Goal: Navigation & Orientation: Find specific page/section

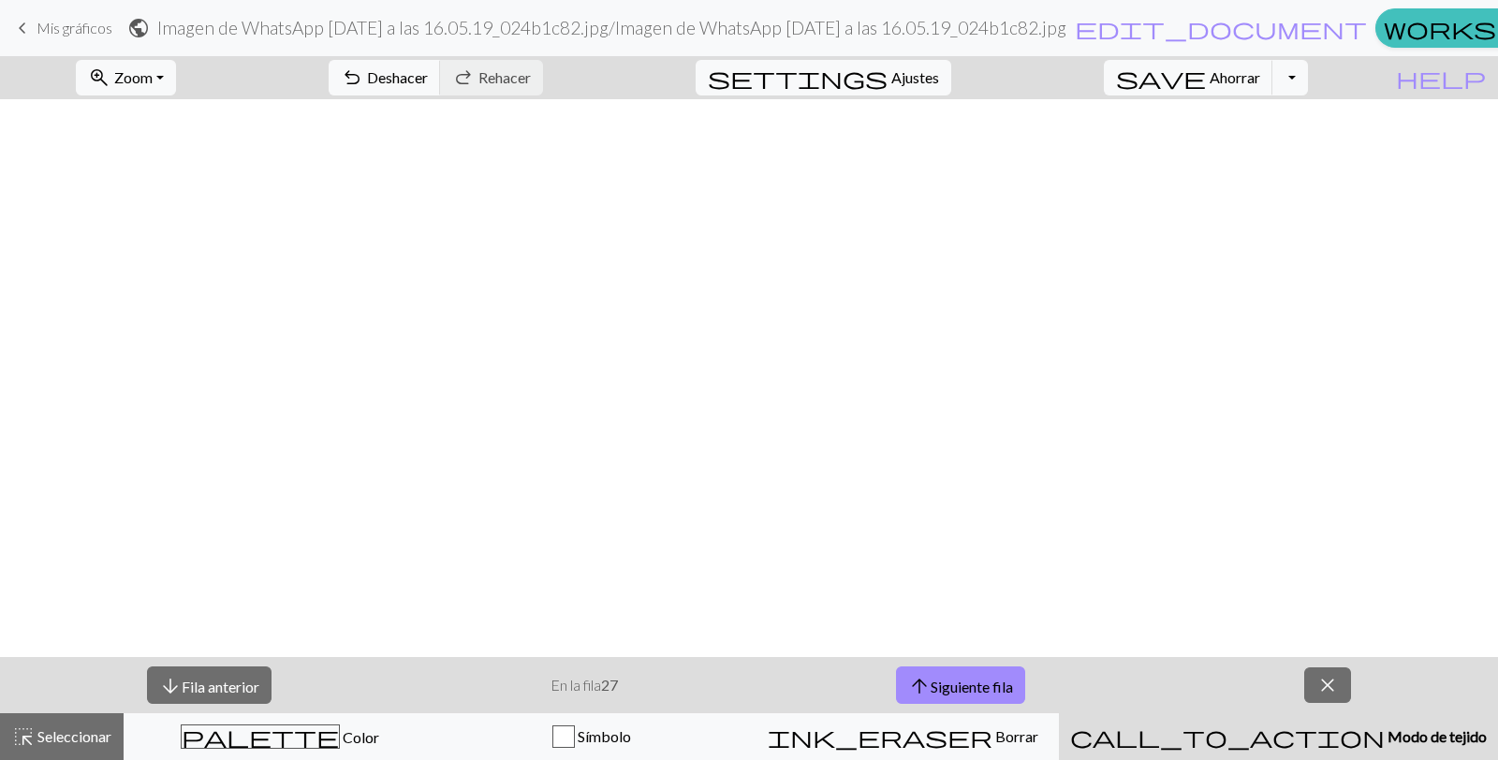
scroll to position [1416, 7]
click at [220, 684] on font "Fila anterior" at bounding box center [221, 686] width 78 height 18
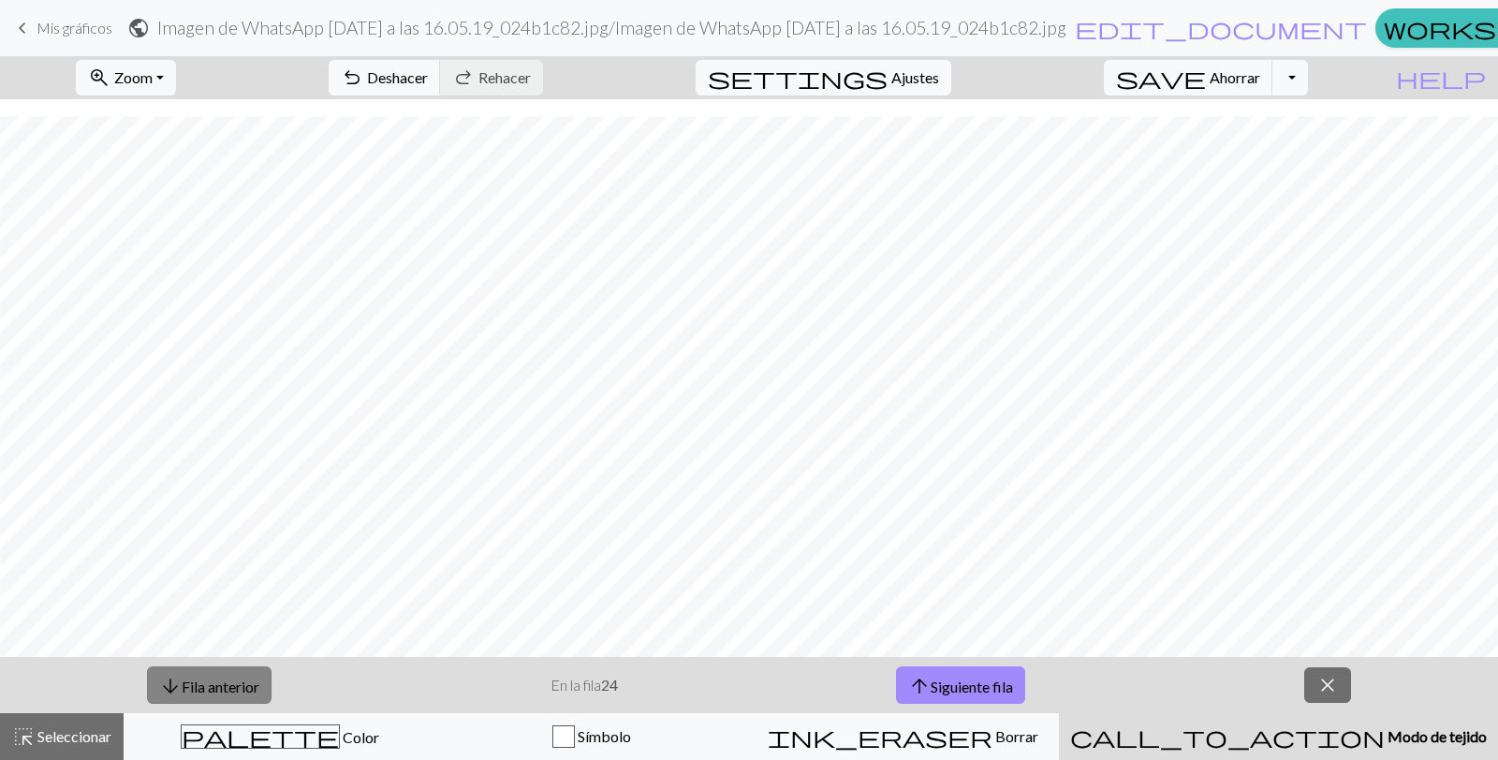
click at [220, 684] on font "Fila anterior" at bounding box center [221, 686] width 78 height 18
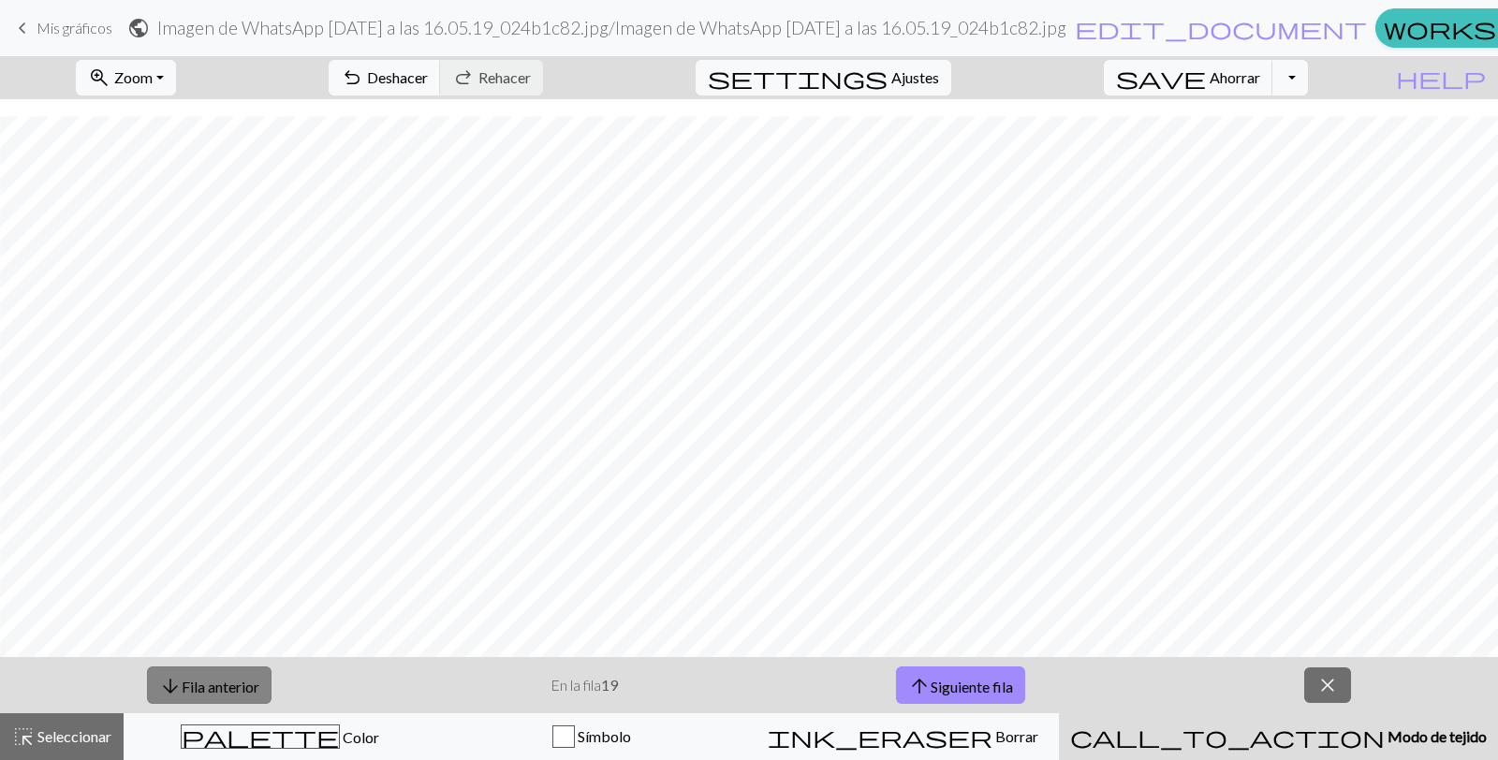
click at [220, 684] on font "Fila anterior" at bounding box center [221, 686] width 78 height 18
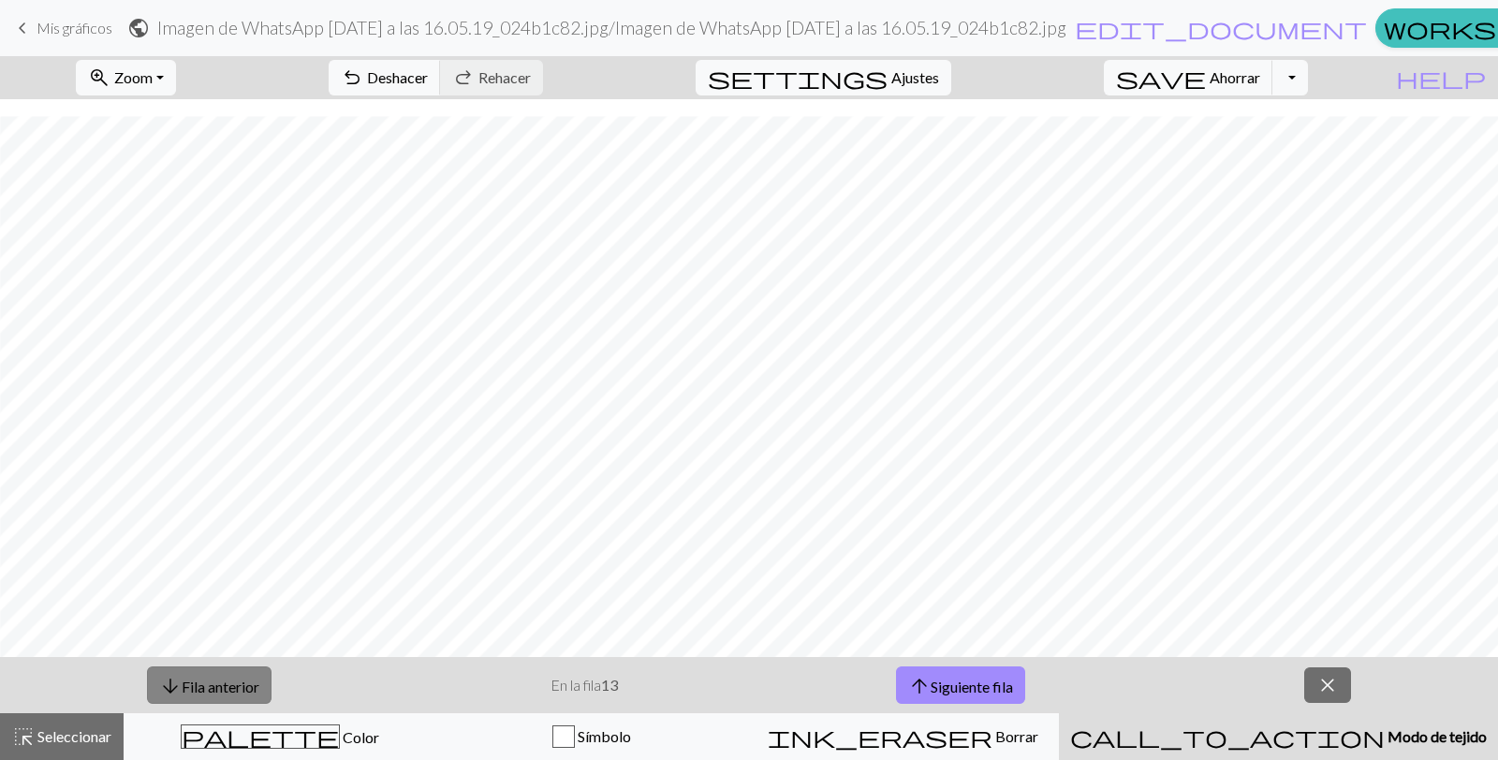
click at [220, 684] on font "Fila anterior" at bounding box center [221, 686] width 78 height 18
click at [220, 684] on font "Fila anterior" at bounding box center [222, 686] width 78 height 18
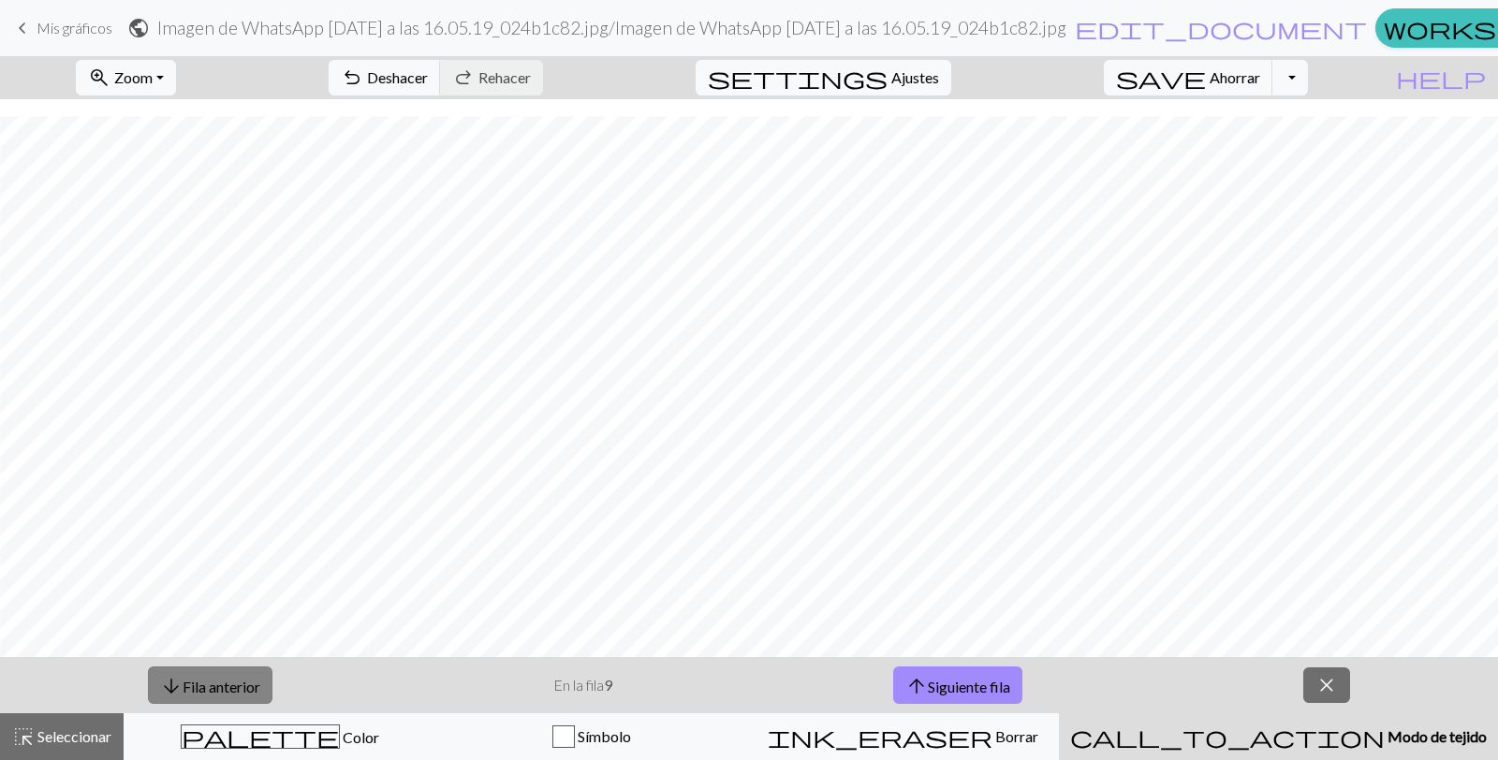
click at [220, 684] on font "Fila anterior" at bounding box center [222, 686] width 78 height 18
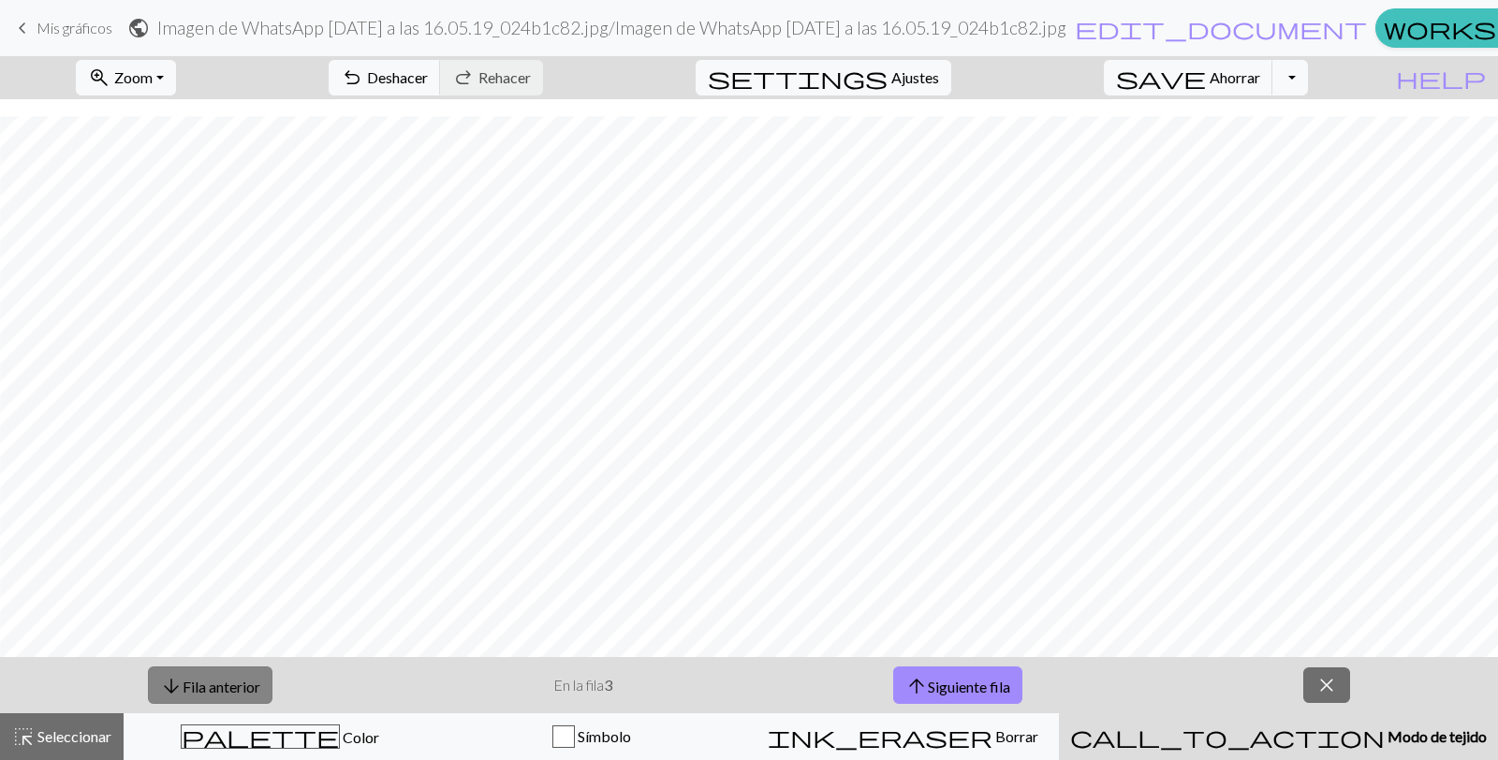
click at [220, 684] on font "Fila anterior" at bounding box center [222, 686] width 78 height 18
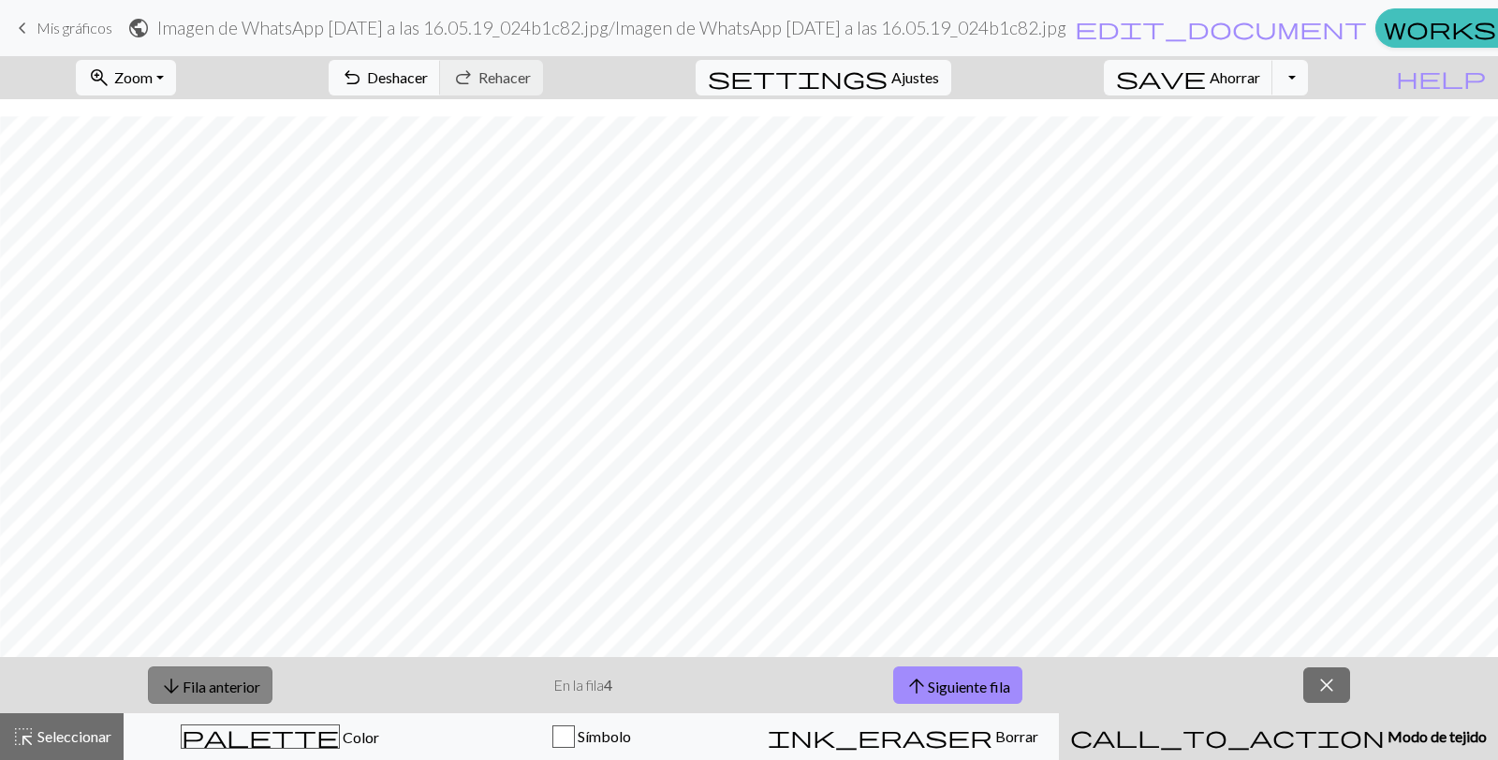
click at [220, 684] on font "Fila anterior" at bounding box center [222, 686] width 78 height 18
